Goal: Check status: Check status

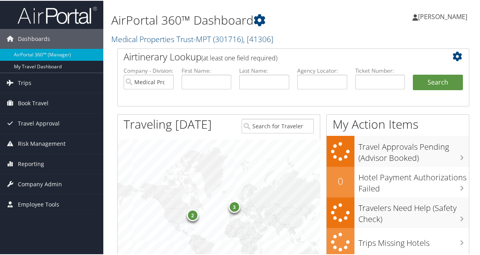
click at [29, 82] on span "Trips" at bounding box center [25, 82] width 14 height 20
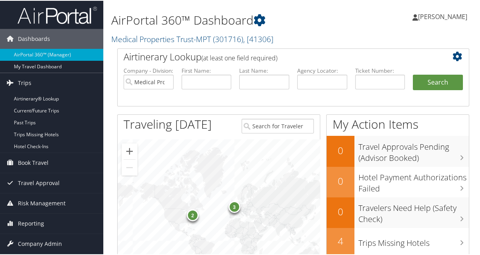
click at [39, 110] on link "Current/Future Trips" at bounding box center [51, 110] width 103 height 12
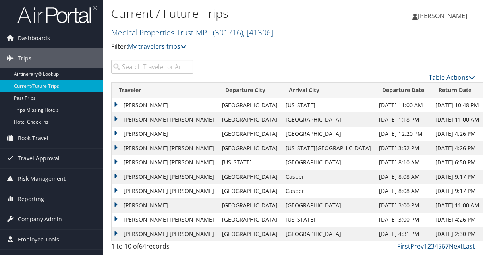
click at [456, 245] on link "Next" at bounding box center [456, 246] width 14 height 9
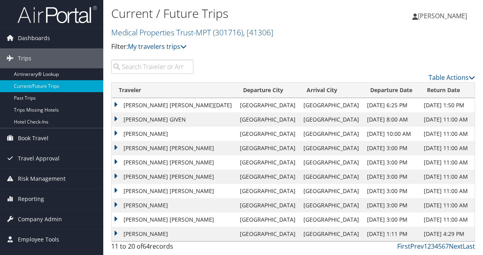
click at [116, 145] on td "MATTHEW MARKUS LYDEN" at bounding box center [174, 148] width 124 height 14
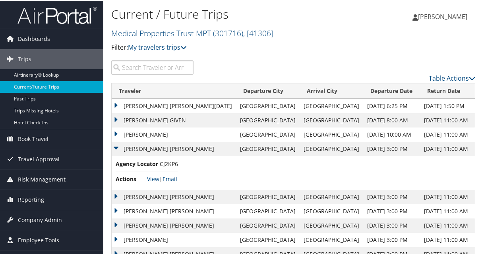
click at [116, 145] on td "MATTHEW MARKUS LYDEN" at bounding box center [174, 148] width 124 height 14
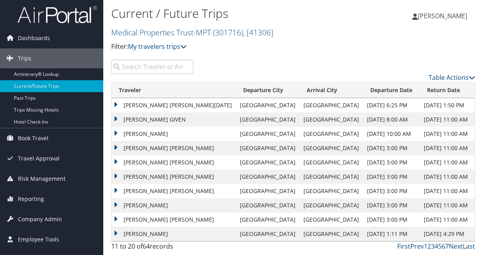
click at [116, 158] on td "[PERSON_NAME] [PERSON_NAME]" at bounding box center [174, 162] width 124 height 14
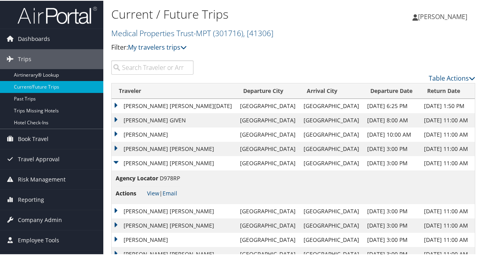
click at [116, 158] on td "[PERSON_NAME] [PERSON_NAME]" at bounding box center [174, 162] width 124 height 14
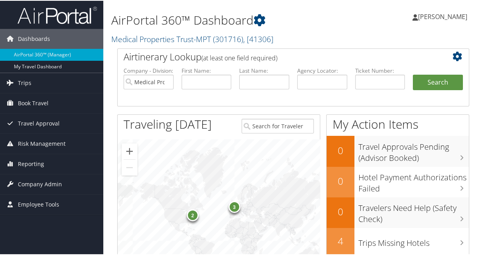
click at [27, 81] on span "Trips" at bounding box center [25, 82] width 14 height 20
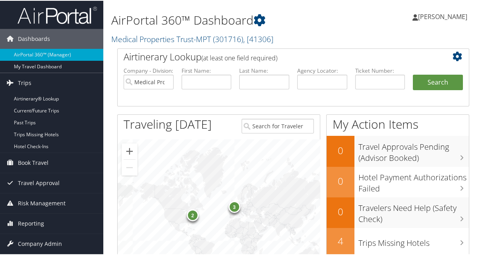
click at [46, 109] on link "Current/Future Trips" at bounding box center [51, 110] width 103 height 12
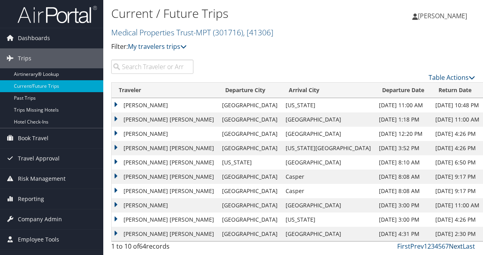
click at [459, 246] on link "Next" at bounding box center [456, 246] width 14 height 9
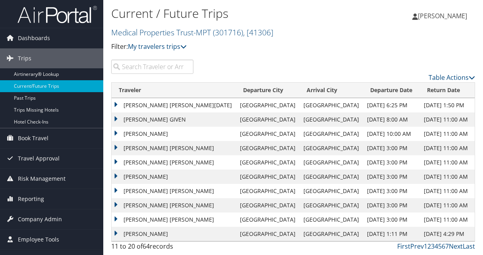
click at [116, 172] on td "ROSA HANDLEY HOOPER" at bounding box center [174, 177] width 124 height 14
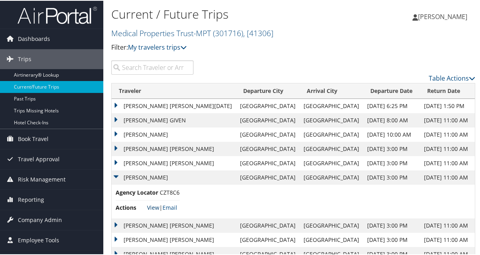
click at [154, 207] on link "View" at bounding box center [153, 207] width 12 height 8
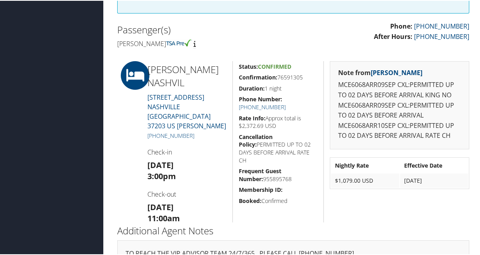
scroll to position [238, 0]
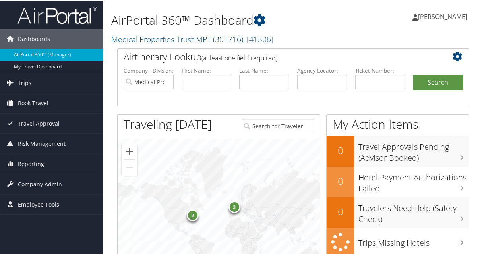
click at [32, 86] on link "Trips" at bounding box center [51, 82] width 103 height 20
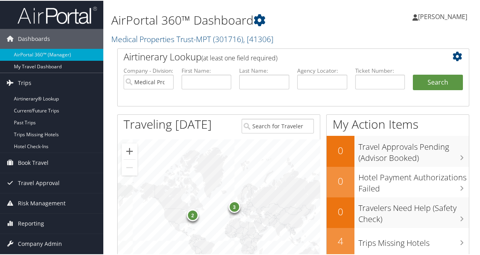
click at [44, 108] on link "Current/Future Trips" at bounding box center [51, 110] width 103 height 12
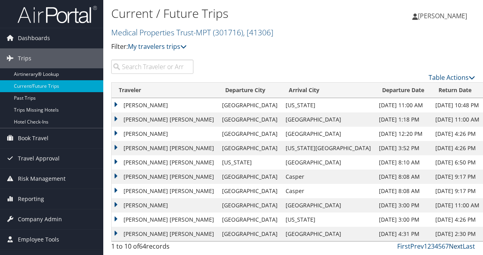
click at [457, 248] on link "Next" at bounding box center [456, 246] width 14 height 9
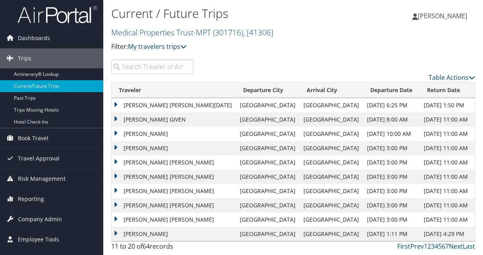
click at [116, 186] on td "JUSTIN CHARLES BASS" at bounding box center [174, 191] width 124 height 14
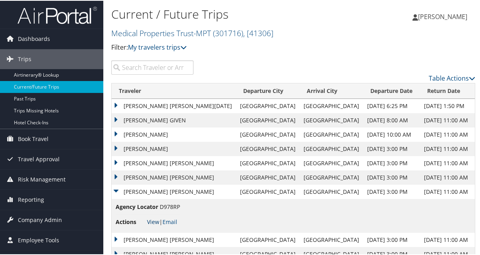
click at [154, 220] on link "View" at bounding box center [153, 221] width 12 height 8
click at [115, 172] on td "MATTHEW MARKUS LYDEN" at bounding box center [174, 177] width 124 height 14
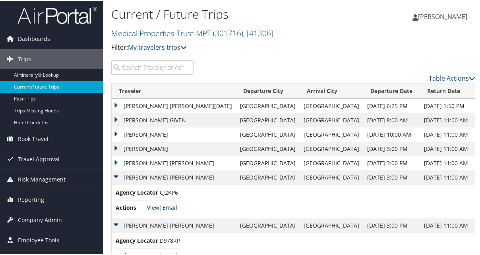
click at [156, 205] on link "View" at bounding box center [153, 207] width 12 height 8
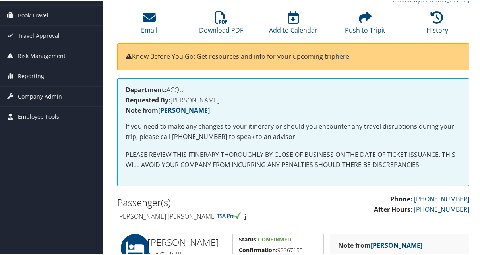
scroll to position [40, 0]
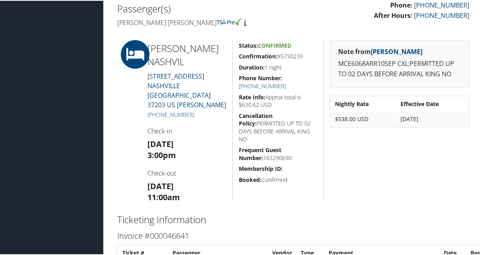
scroll to position [224, 0]
